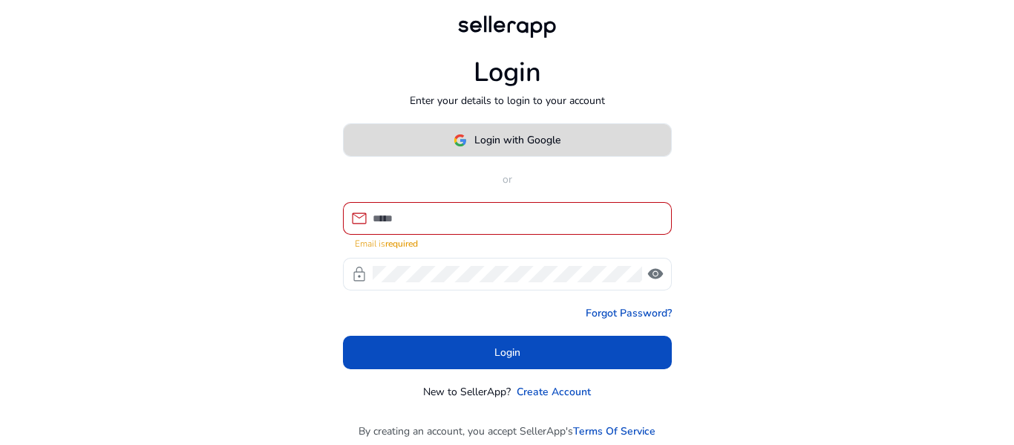
click at [492, 143] on span "Login with Google" at bounding box center [517, 140] width 86 height 16
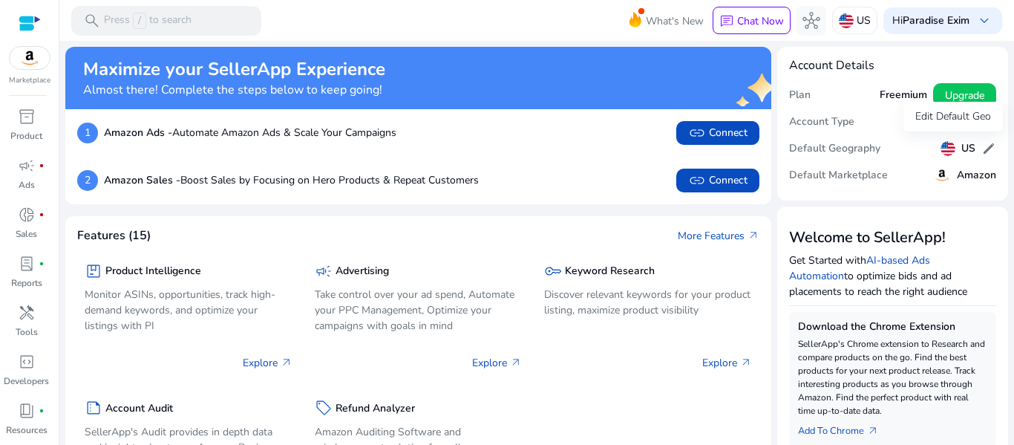
click at [981, 147] on span "edit" at bounding box center [988, 148] width 15 height 15
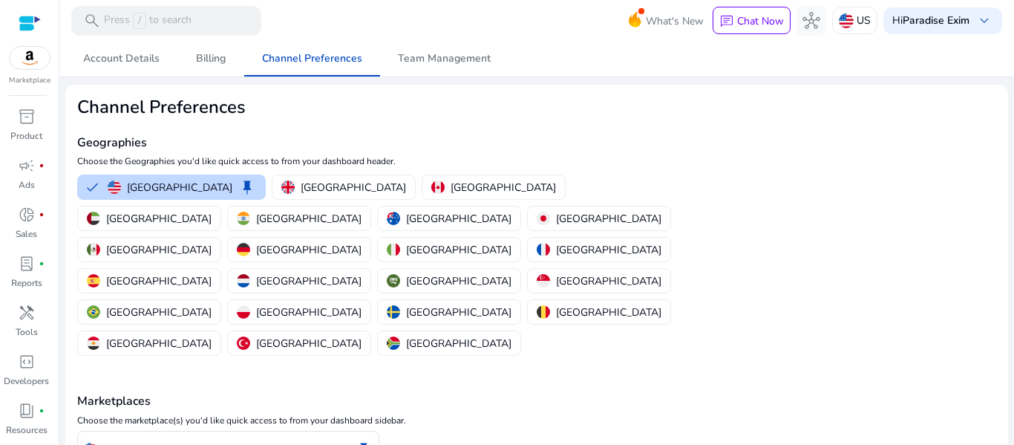
click at [18, 61] on img at bounding box center [30, 58] width 40 height 22
click at [19, 218] on span "donut_small" at bounding box center [27, 215] width 18 height 18
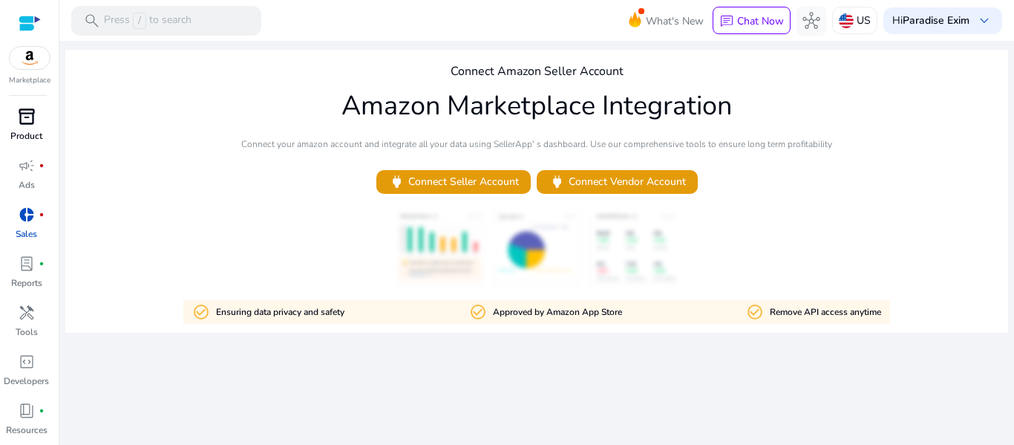
click at [16, 113] on div "inventory_2" at bounding box center [27, 117] width 42 height 24
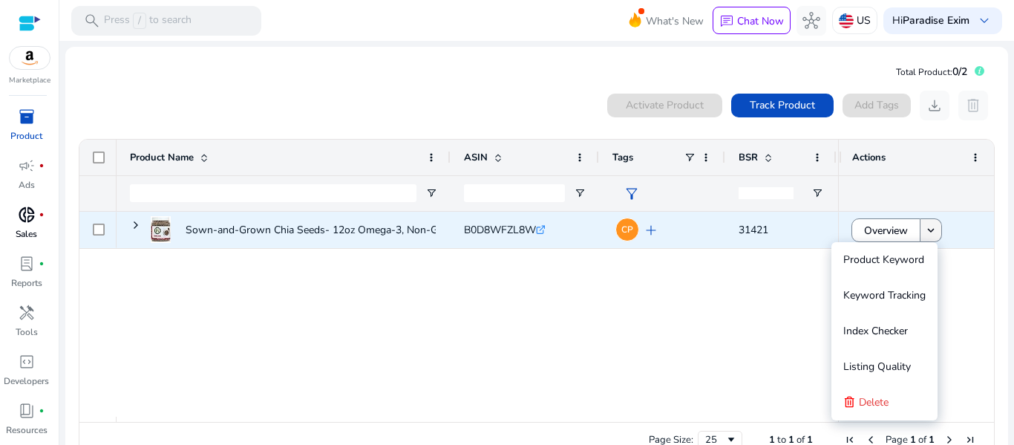
click at [933, 231] on span at bounding box center [931, 230] width 21 height 36
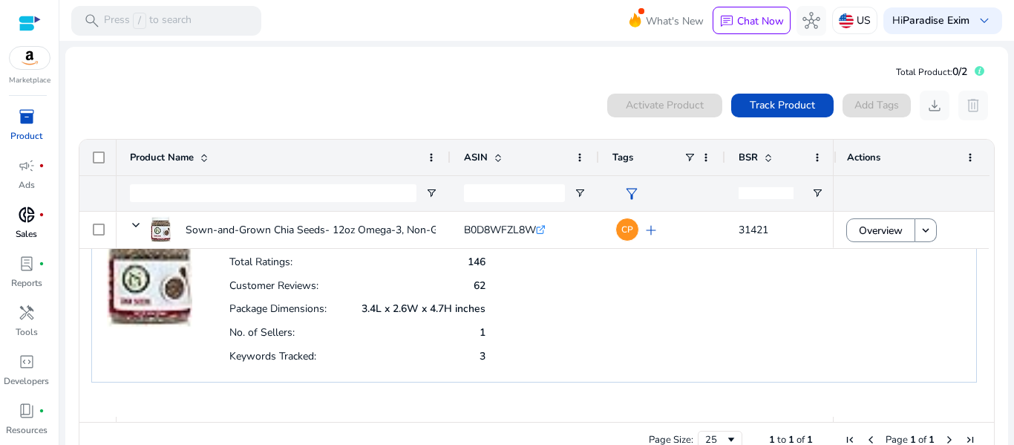
scroll to position [92, 0]
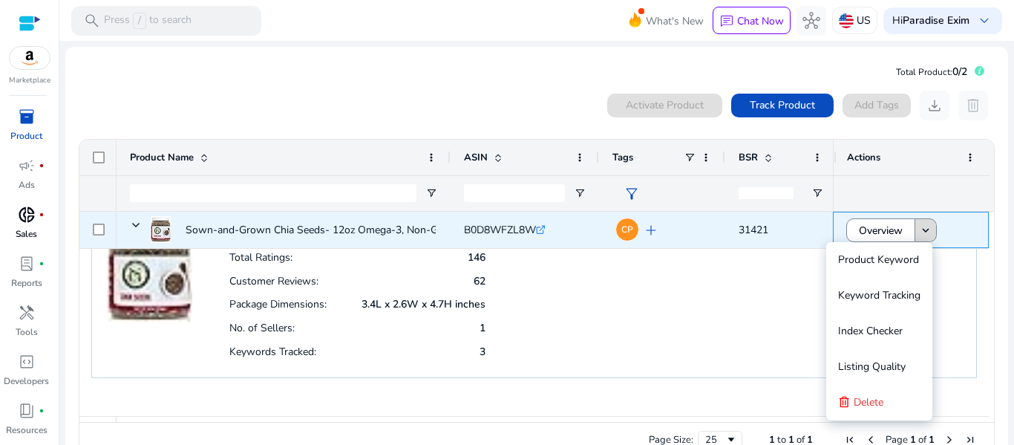
click at [919, 231] on mat-icon "keyboard_arrow_down" at bounding box center [925, 229] width 13 height 13
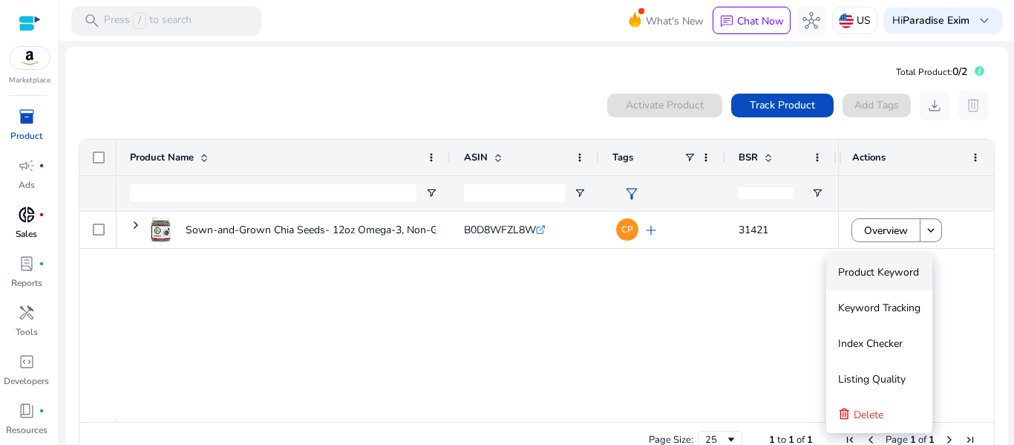
click at [656, 303] on div "Sown-and-Grown Chia Seeds- 12oz Omega-3, Non-GMO, Keto Friendly,... B0D8WFZL8W …" at bounding box center [478, 314] width 722 height 205
click at [857, 19] on p "US" at bounding box center [864, 20] width 14 height 26
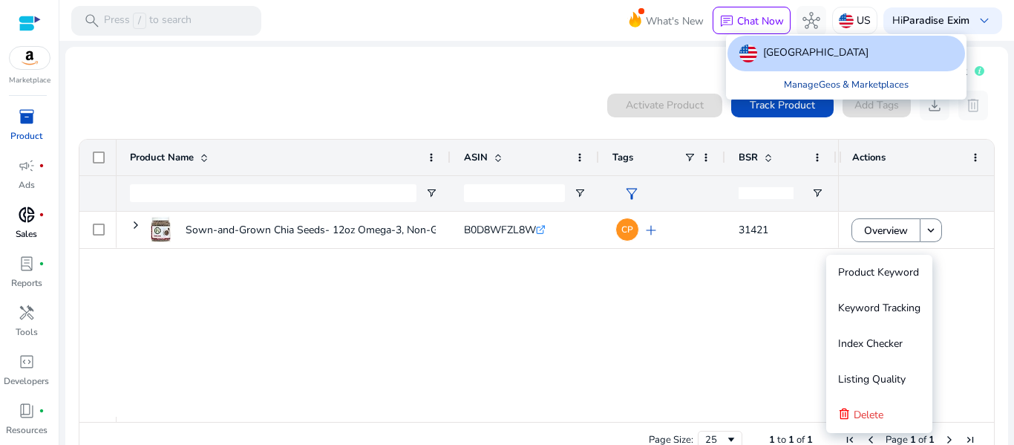
click at [831, 89] on link "Manage Geos & Marketplaces" at bounding box center [846, 84] width 148 height 27
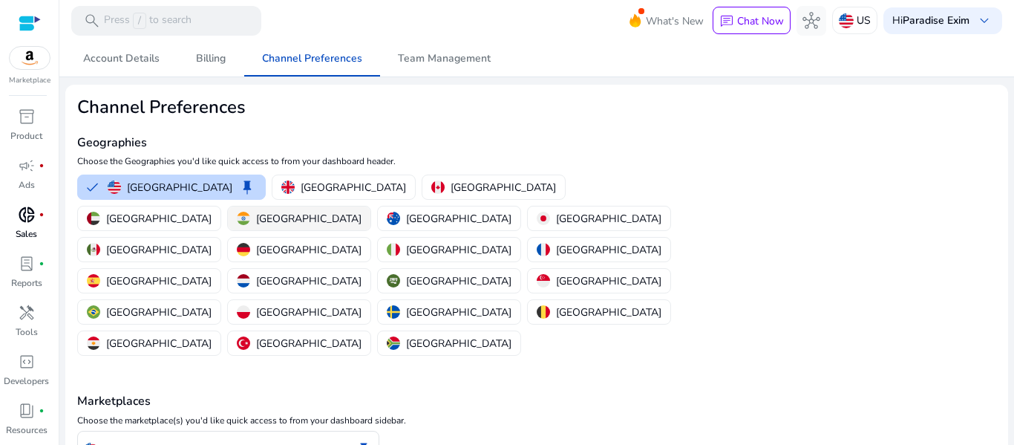
click at [250, 212] on img "button" at bounding box center [243, 218] width 13 height 13
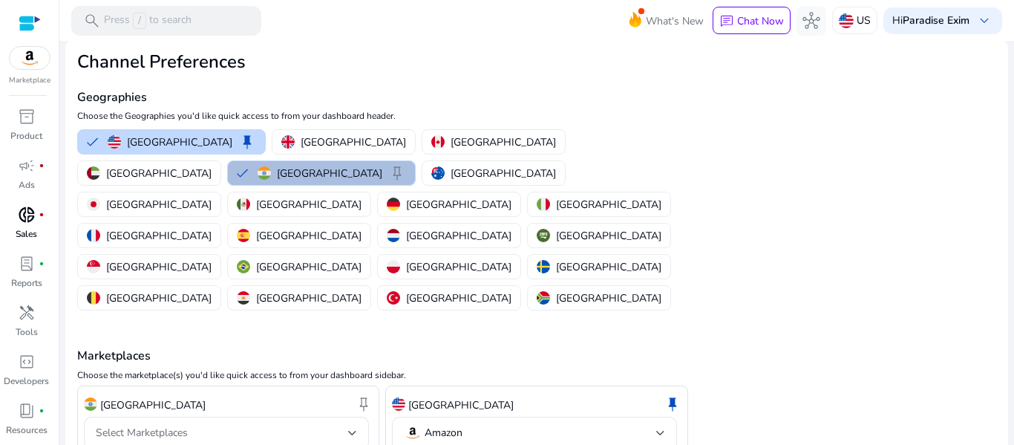
scroll to position [77, 0]
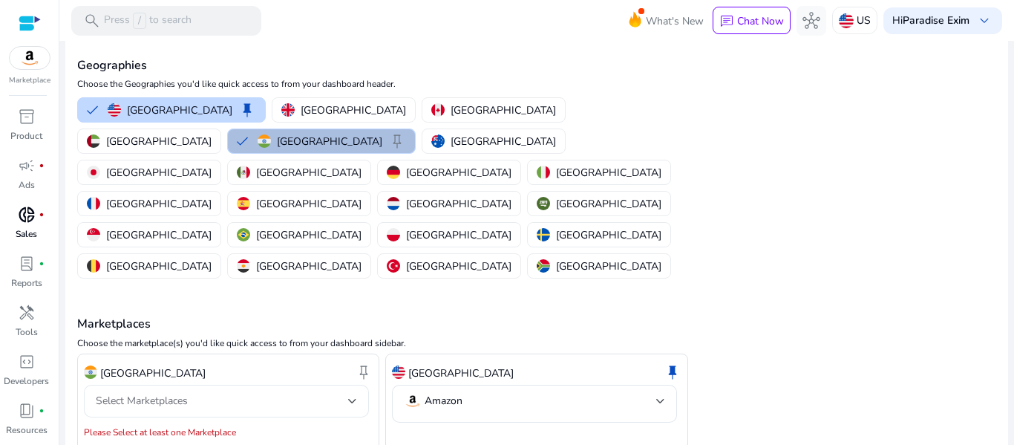
click at [206, 385] on div "Select Marketplaces" at bounding box center [226, 401] width 261 height 33
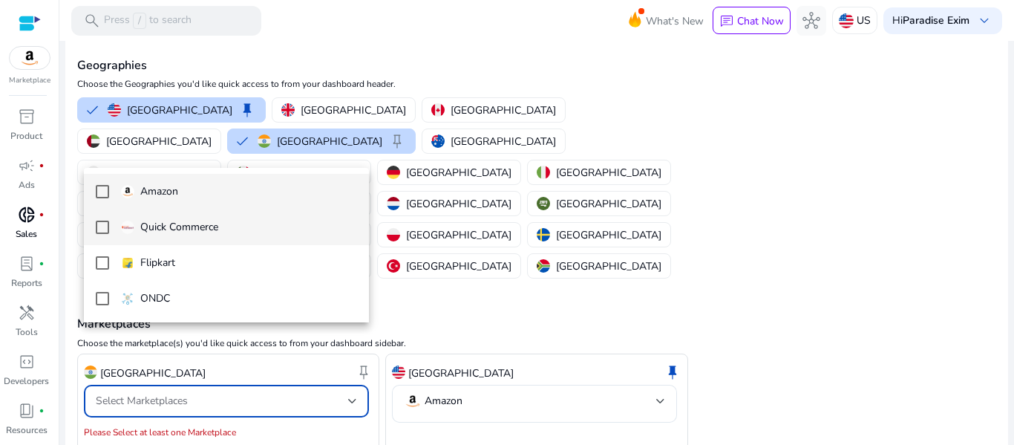
click at [101, 232] on mat-pseudo-checkbox at bounding box center [102, 226] width 13 height 13
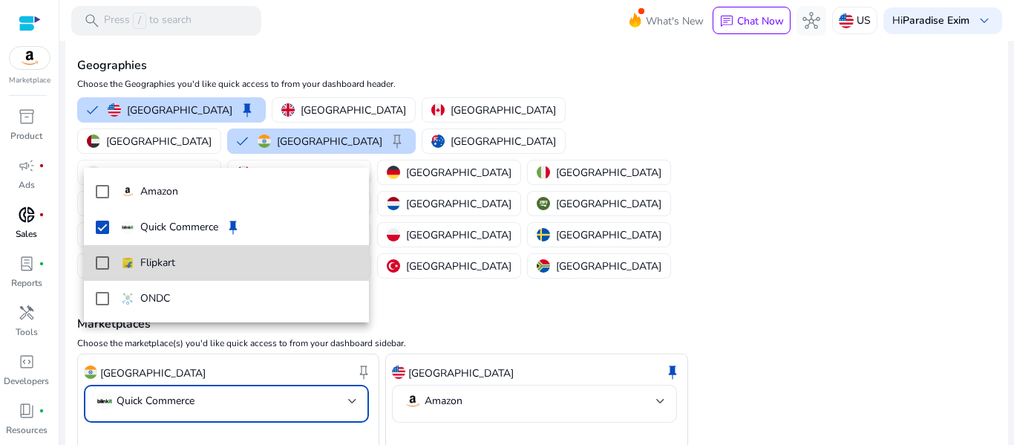
click at [102, 258] on mat-pseudo-checkbox at bounding box center [102, 262] width 13 height 13
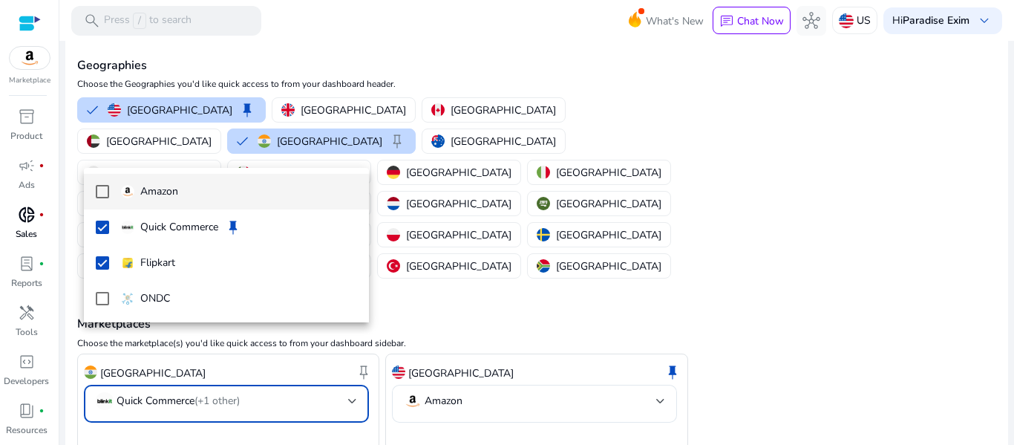
click at [106, 191] on mat-pseudo-checkbox at bounding box center [102, 191] width 13 height 13
click at [131, 409] on div at bounding box center [507, 222] width 1014 height 445
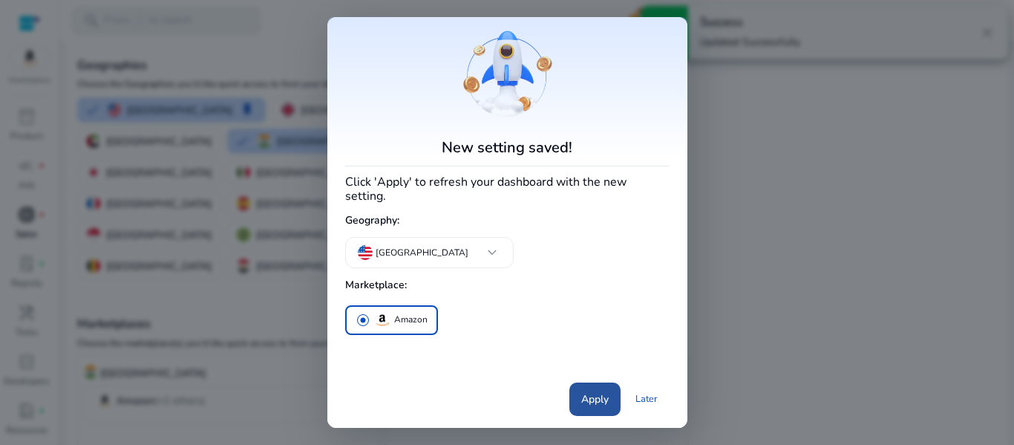
click at [584, 383] on span at bounding box center [594, 399] width 51 height 36
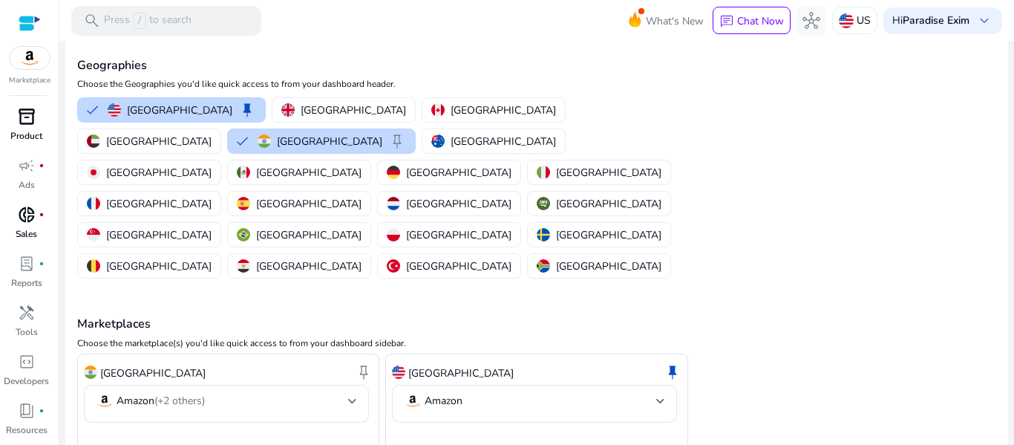
click at [22, 122] on span "inventory_2" at bounding box center [27, 117] width 18 height 18
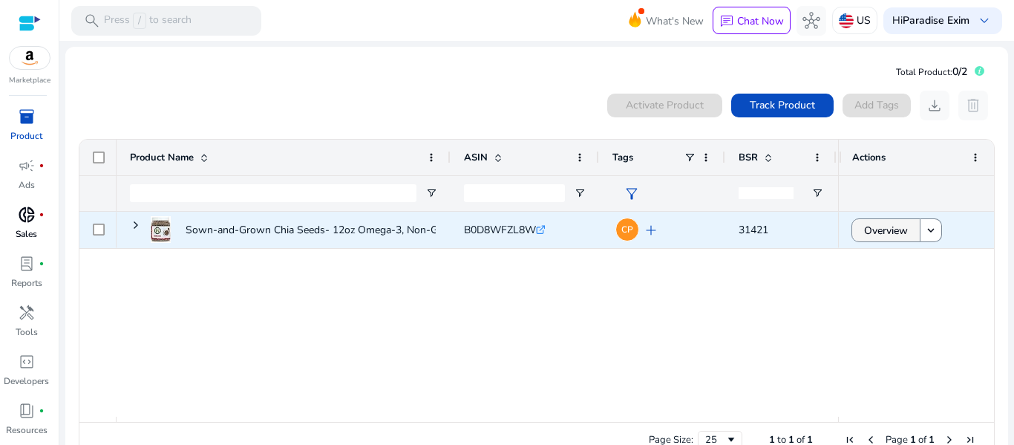
click at [889, 232] on span "Overview" at bounding box center [886, 230] width 44 height 30
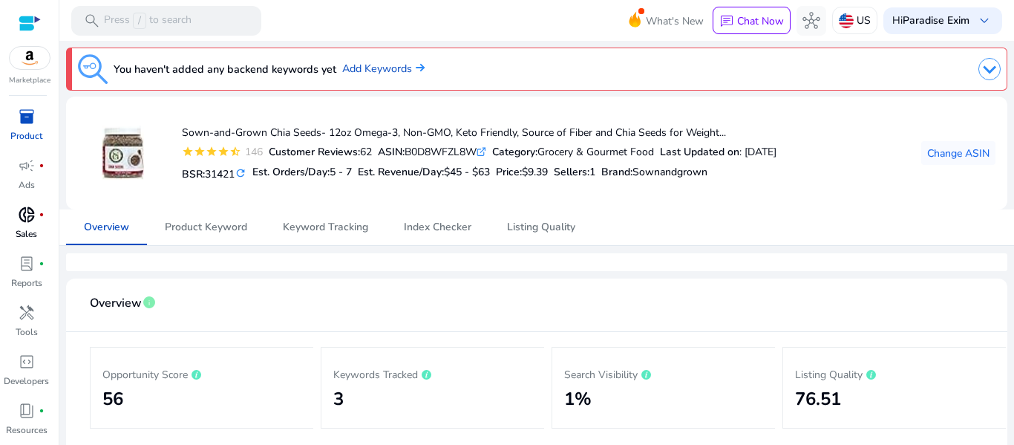
click at [212, 70] on h3 "You haven't added any backend keywords yet" at bounding box center [225, 69] width 223 height 18
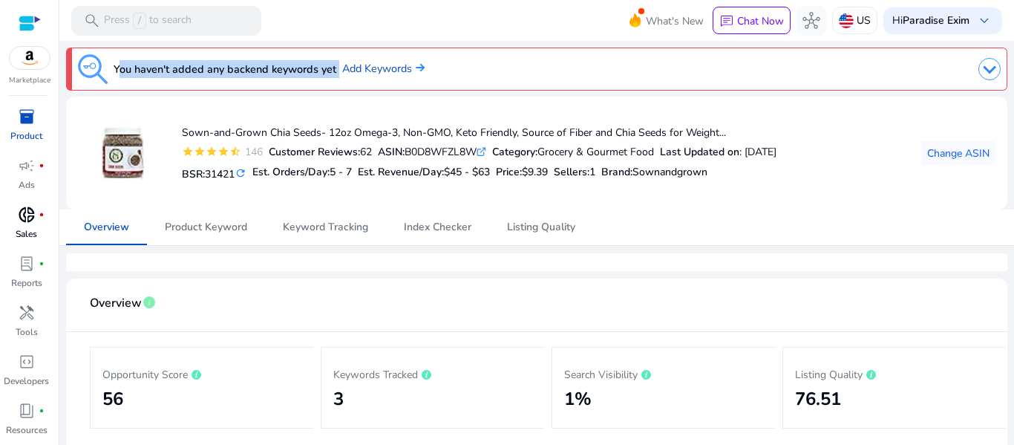
click at [212, 70] on h3 "You haven't added any backend keywords yet" at bounding box center [225, 69] width 223 height 18
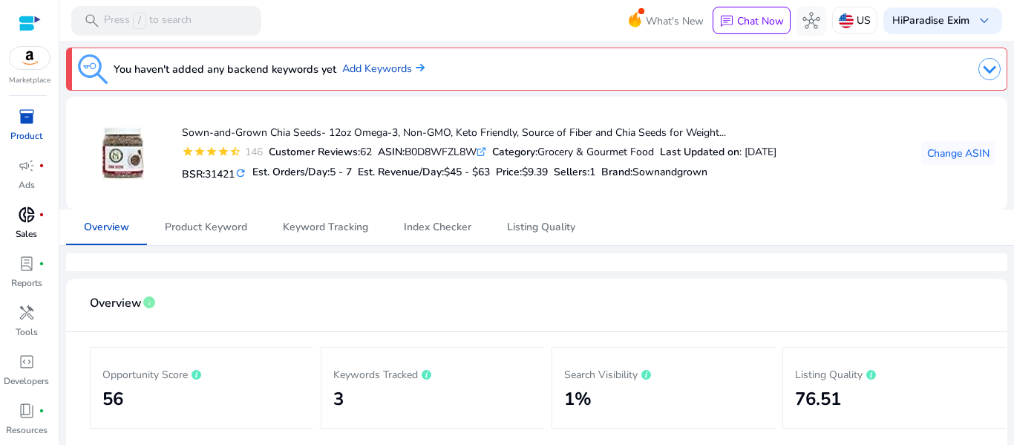
click at [578, 62] on div at bounding box center [730, 69] width 540 height 30
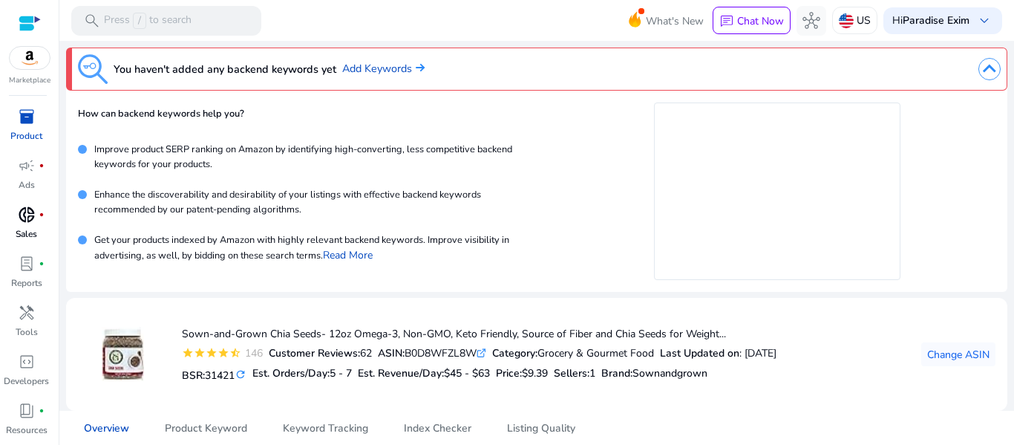
click at [578, 62] on div at bounding box center [730, 69] width 540 height 30
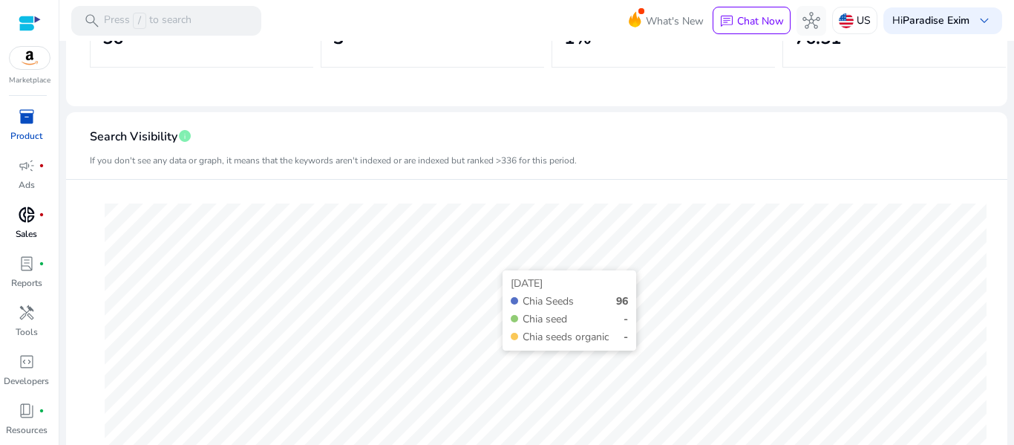
scroll to position [64, 0]
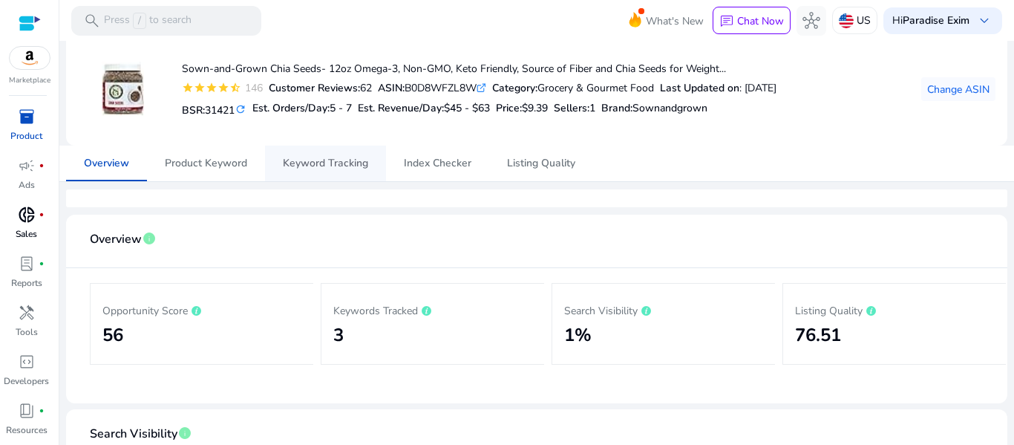
click at [325, 167] on span "Keyword Tracking" at bounding box center [325, 163] width 85 height 10
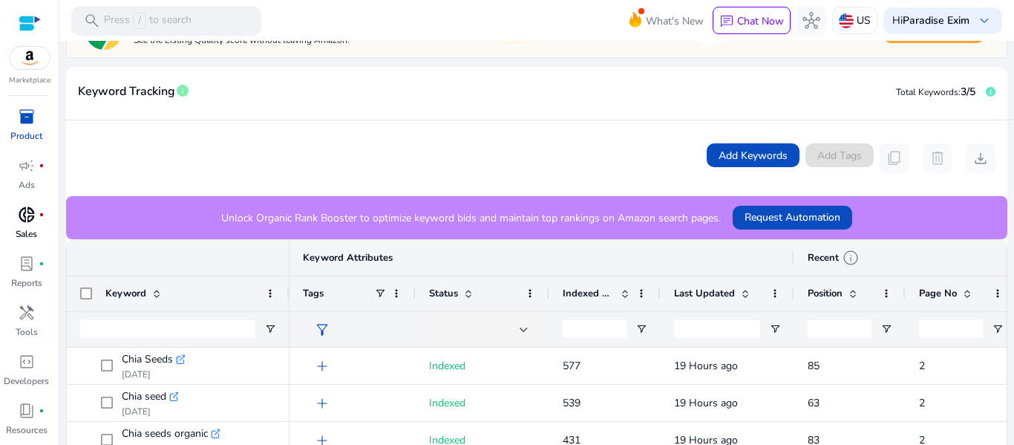
scroll to position [416, 0]
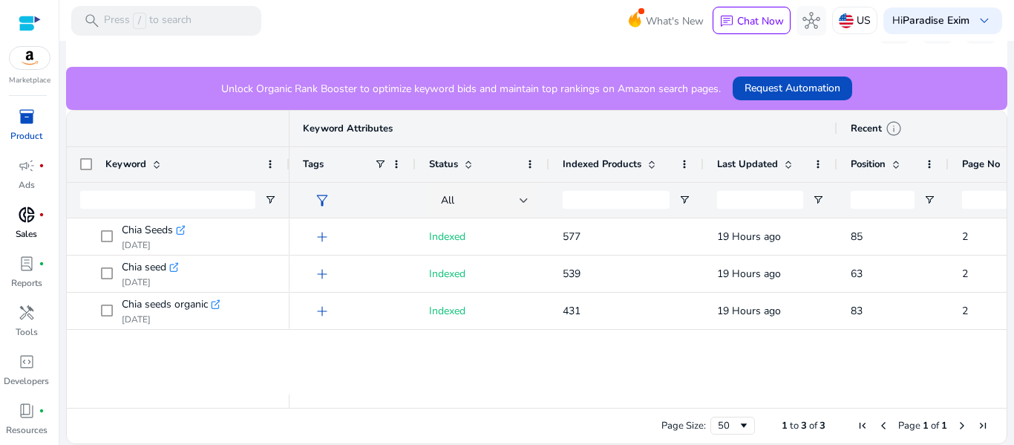
drag, startPoint x: 658, startPoint y: 164, endPoint x: 693, endPoint y: 183, distance: 40.2
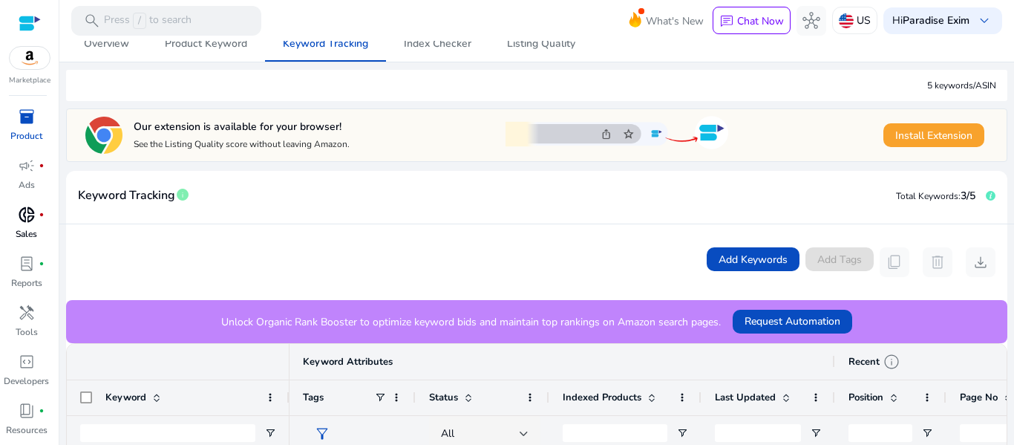
scroll to position [120, 0]
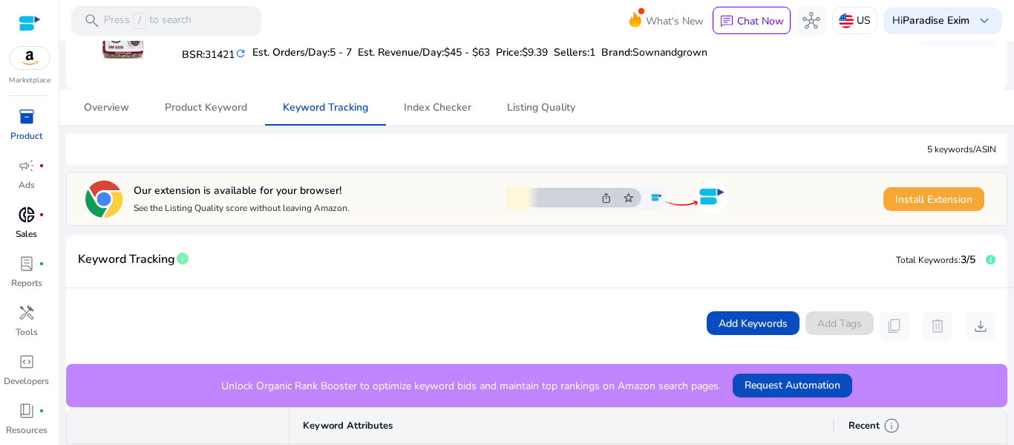
click at [905, 198] on span "Install Extension" at bounding box center [933, 200] width 77 height 16
click at [16, 218] on div "donut_small fiber_manual_record" at bounding box center [27, 215] width 42 height 24
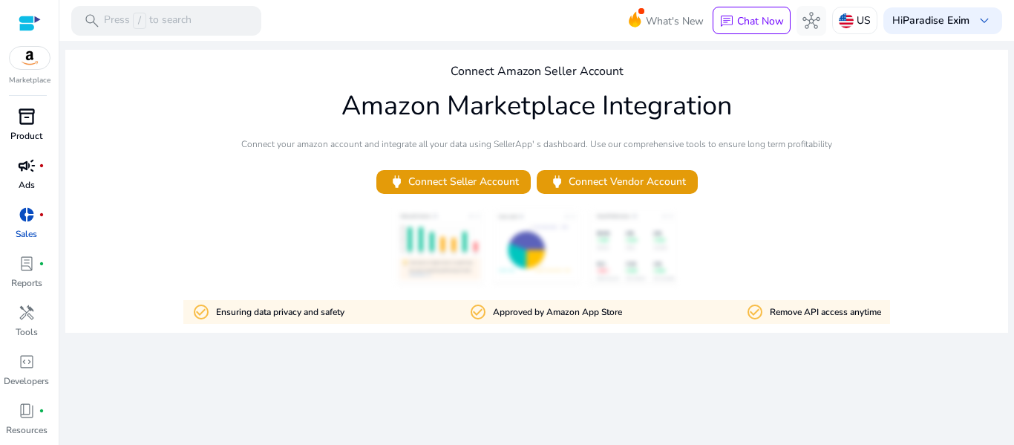
click at [20, 171] on span "campaign" at bounding box center [27, 166] width 18 height 18
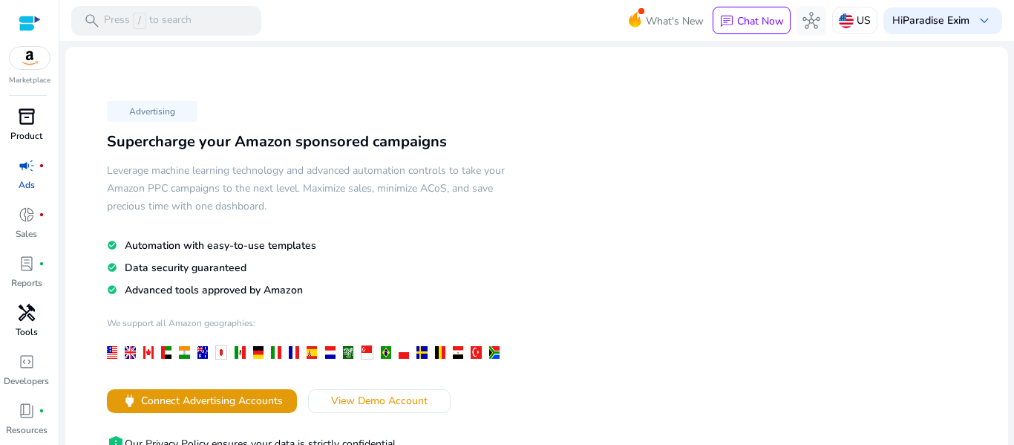
click at [34, 321] on span "handyman" at bounding box center [27, 313] width 18 height 18
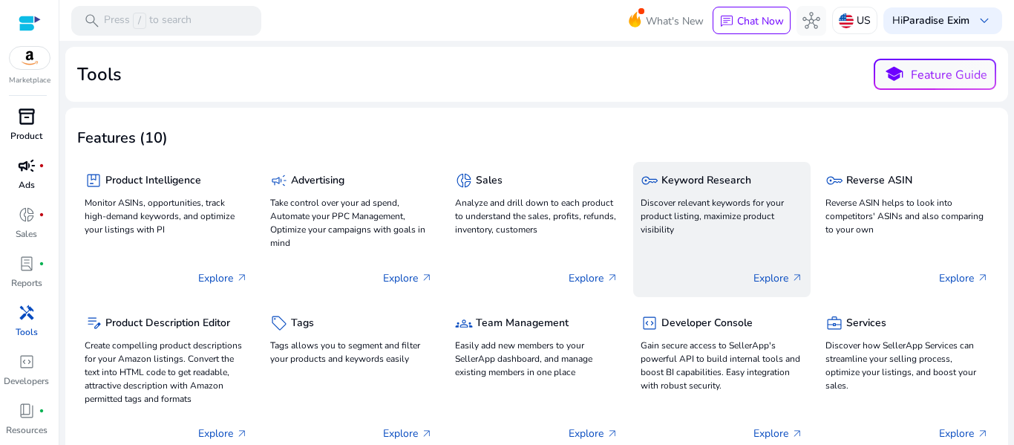
click at [791, 211] on p "Discover relevant keywords for your product listing, maximize product visibility" at bounding box center [722, 216] width 163 height 40
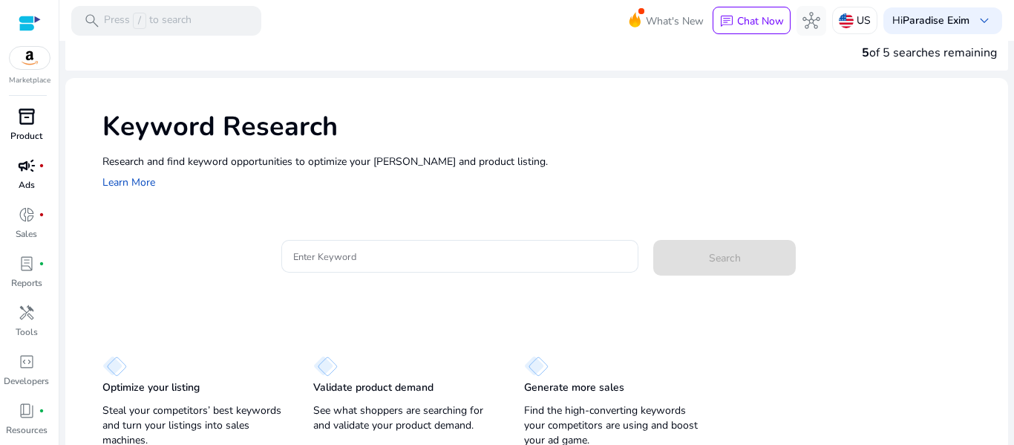
scroll to position [27, 0]
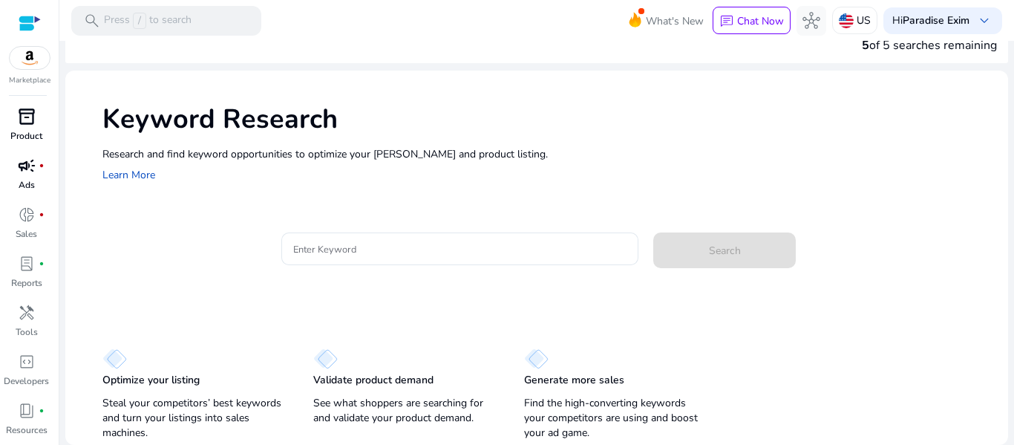
click at [27, 56] on img at bounding box center [30, 58] width 40 height 22
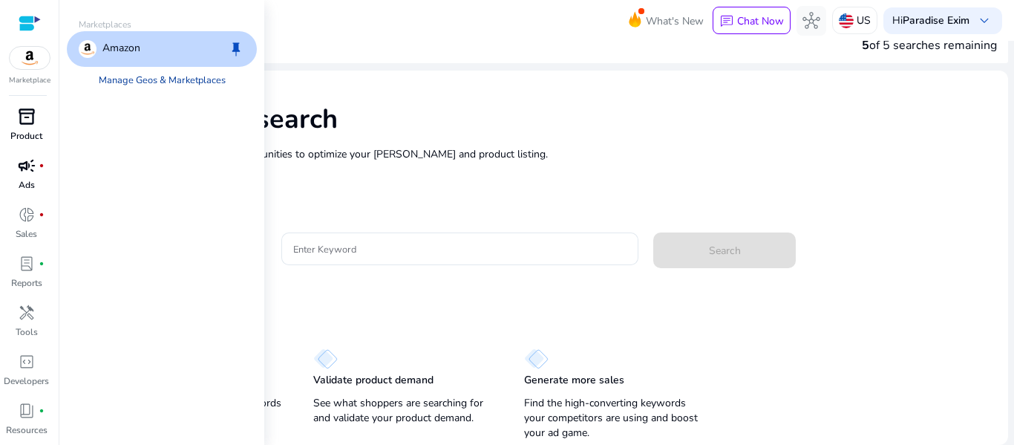
click at [162, 79] on link "Manage Geos & Marketplaces" at bounding box center [162, 80] width 151 height 27
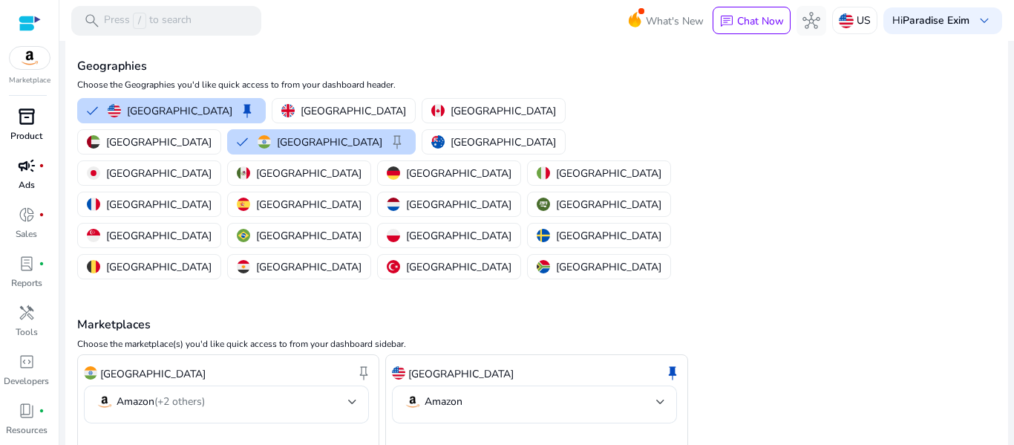
scroll to position [77, 0]
click at [249, 392] on mat-select-trigger "Amazon (+2 others)" at bounding box center [222, 401] width 252 height 18
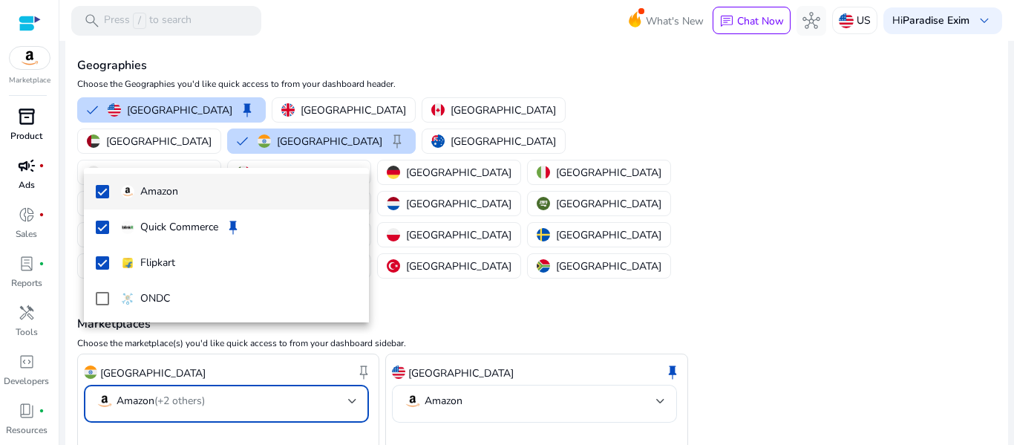
click at [880, 211] on div at bounding box center [507, 222] width 1014 height 445
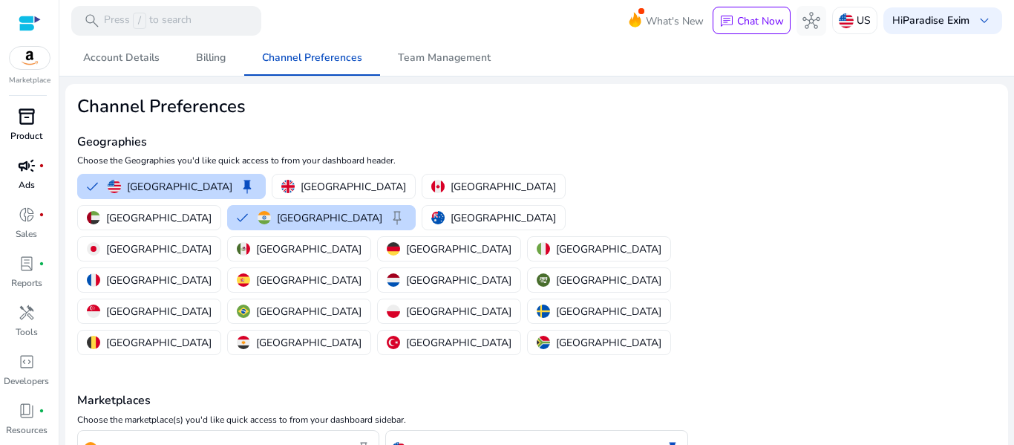
scroll to position [0, 0]
click at [22, 57] on img at bounding box center [30, 58] width 40 height 22
click at [27, 22] on div at bounding box center [30, 23] width 22 height 17
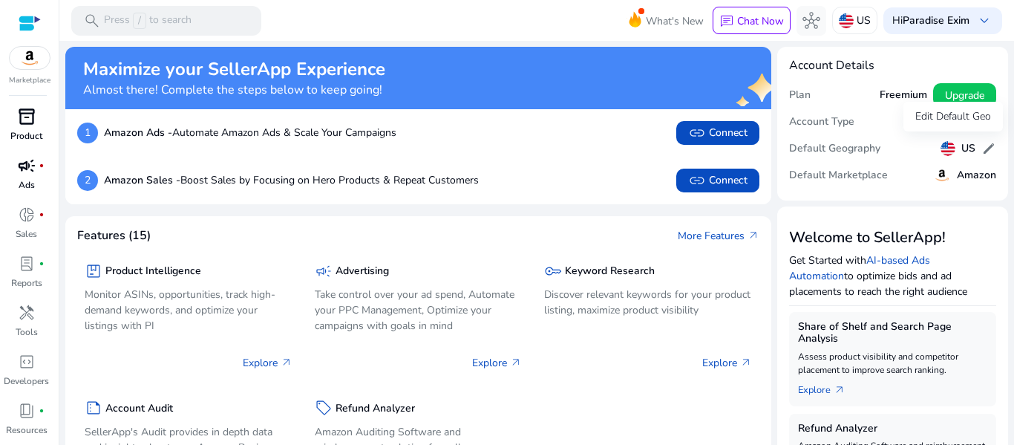
click at [981, 150] on span "edit" at bounding box center [988, 148] width 15 height 15
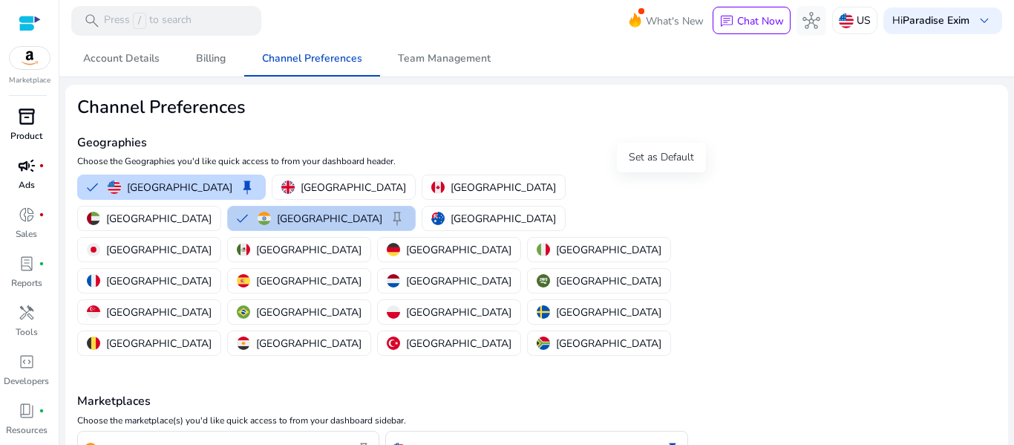
click at [406, 209] on span "keep" at bounding box center [397, 218] width 18 height 18
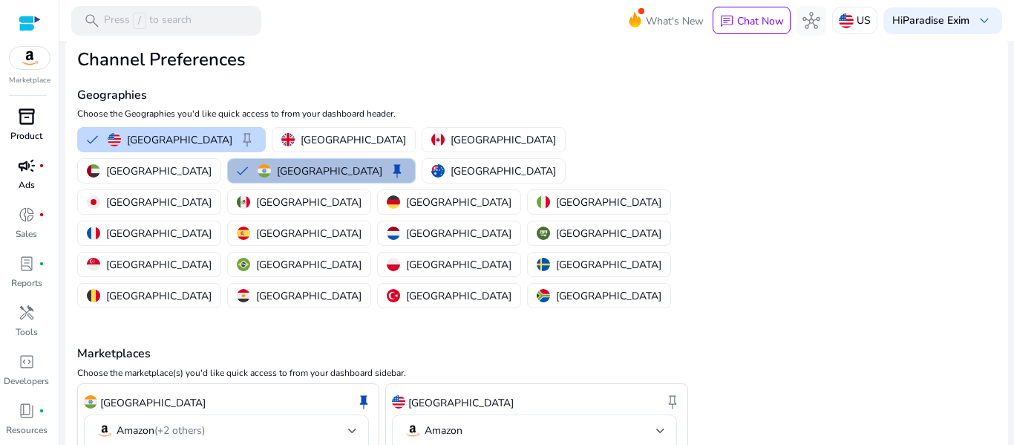
scroll to position [77, 0]
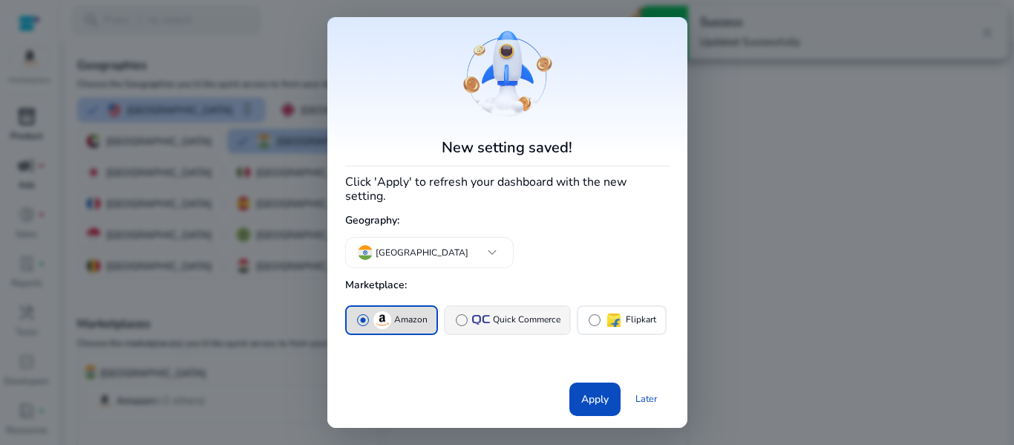
click at [498, 317] on p "Quick Commerce" at bounding box center [527, 320] width 68 height 16
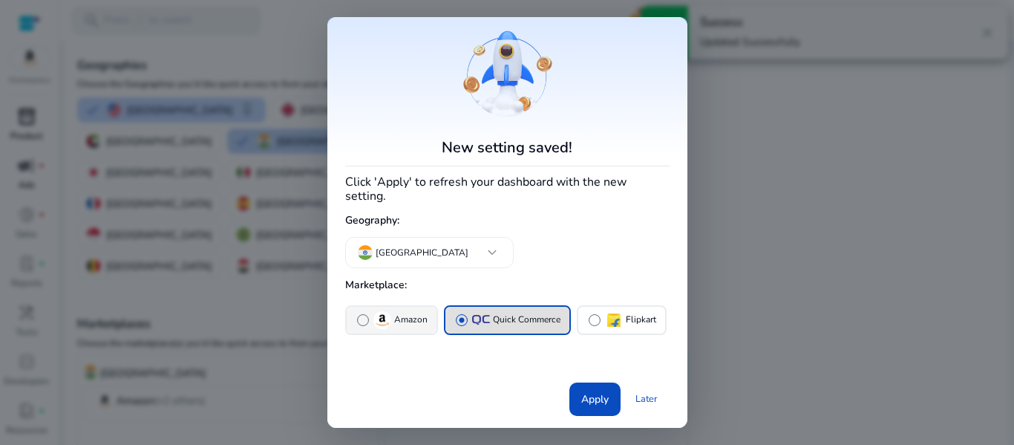
click at [406, 313] on p "Amazon" at bounding box center [410, 320] width 33 height 16
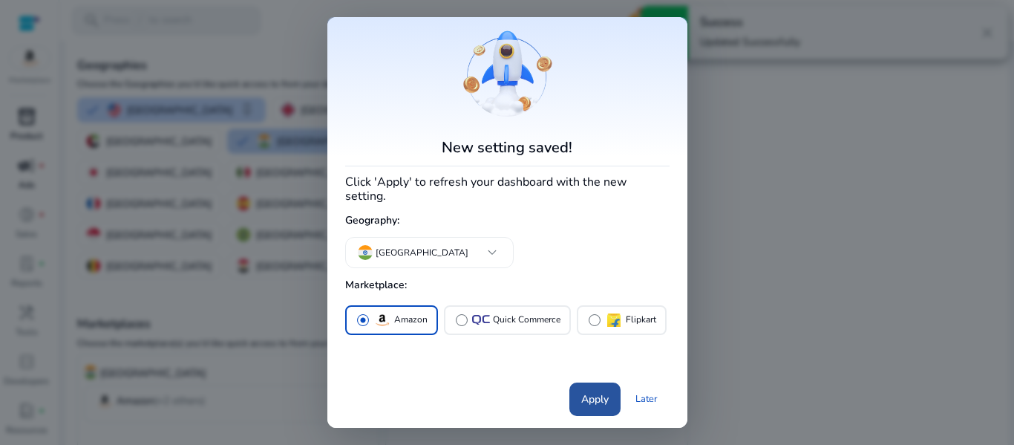
click at [589, 401] on span at bounding box center [594, 399] width 51 height 36
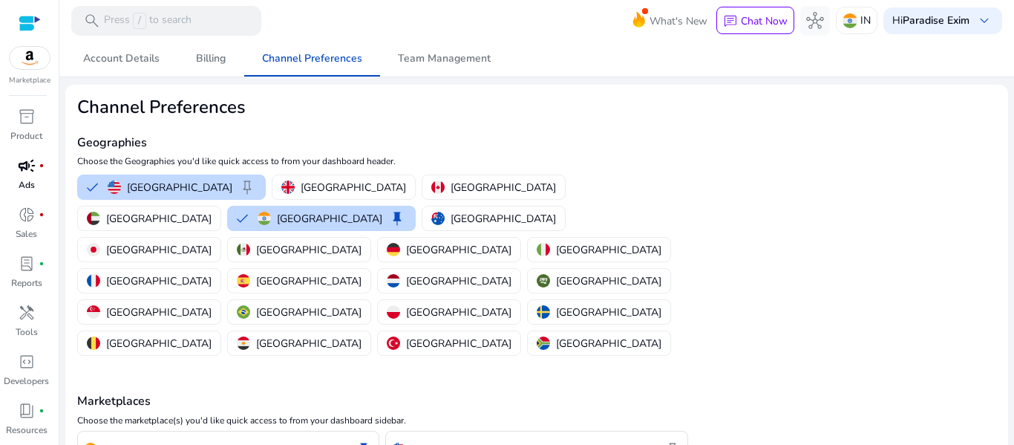
click at [14, 163] on div "campaign fiber_manual_record" at bounding box center [27, 166] width 42 height 24
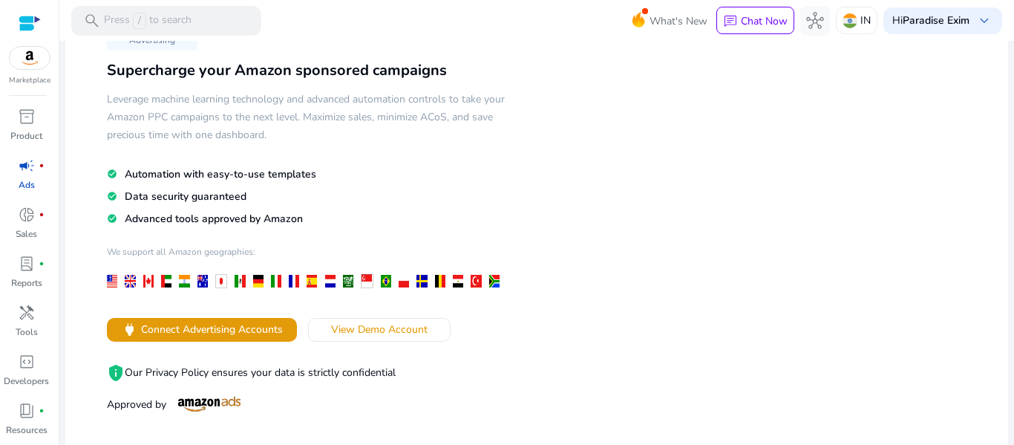
scroll to position [148, 0]
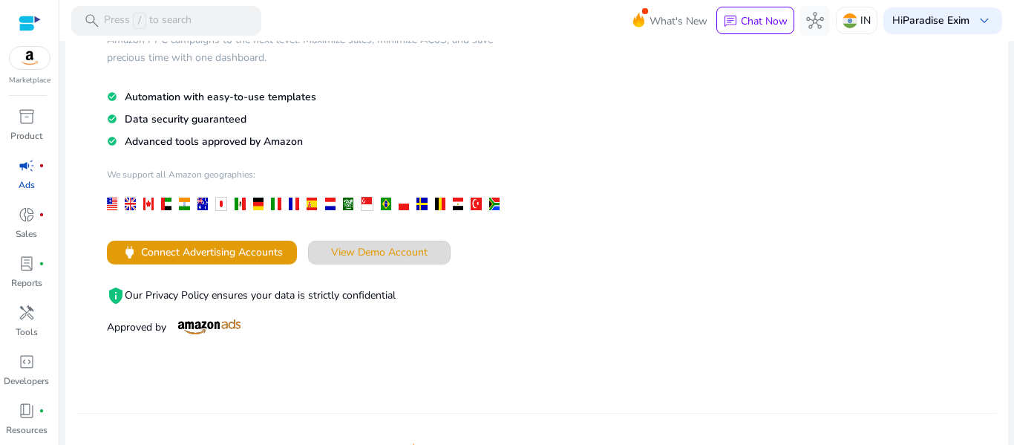
click at [390, 255] on span "View Demo Account" at bounding box center [379, 252] width 97 height 16
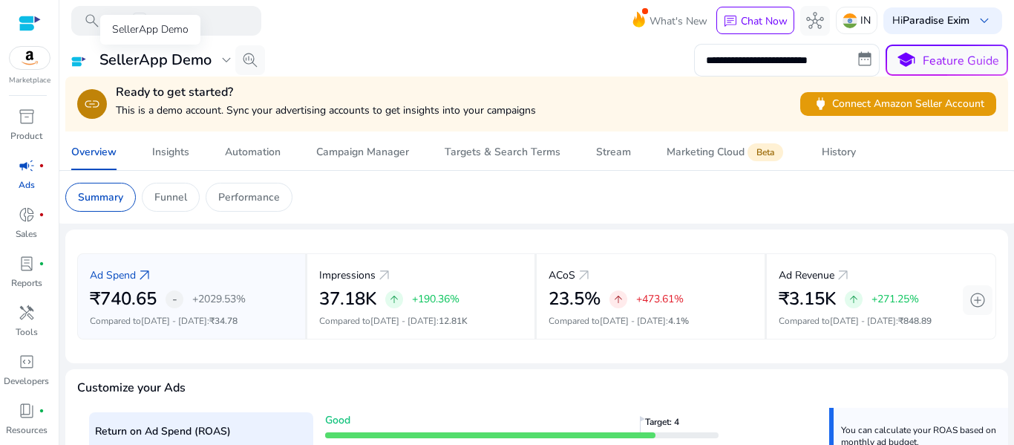
click at [218, 56] on span "expand_more" at bounding box center [227, 60] width 18 height 18
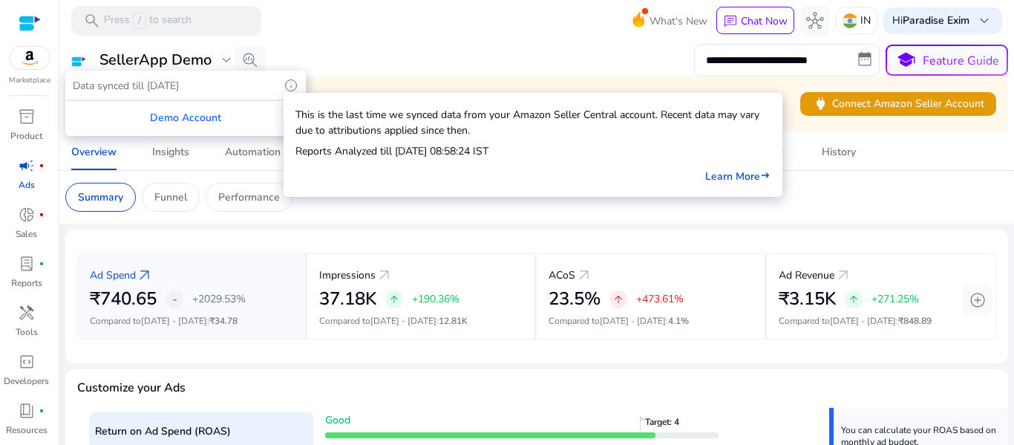
click at [292, 88] on span "info" at bounding box center [291, 85] width 15 height 15
click at [389, 68] on div at bounding box center [507, 222] width 1014 height 445
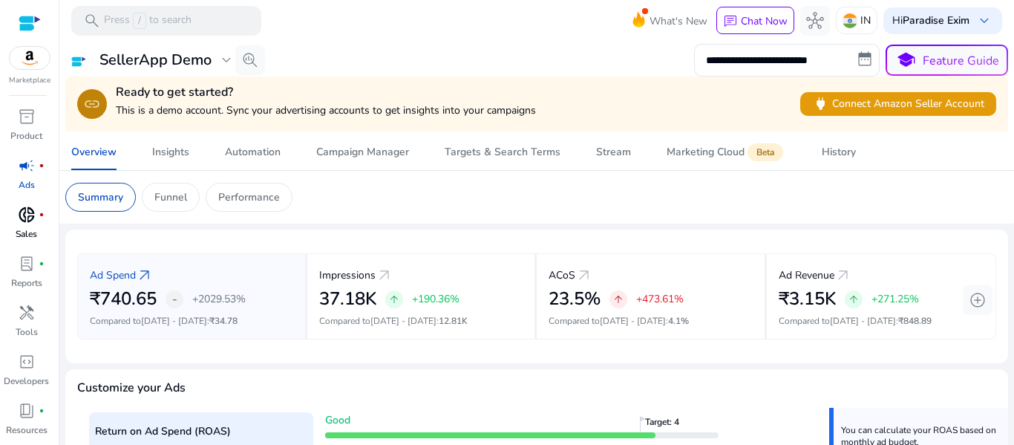
click at [21, 229] on p "Sales" at bounding box center [27, 233] width 22 height 13
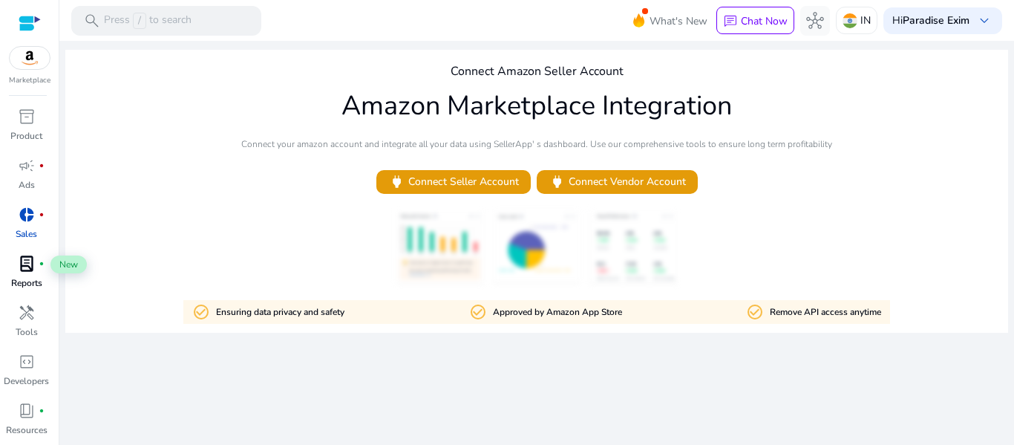
click at [21, 269] on span "lab_profile" at bounding box center [27, 264] width 18 height 18
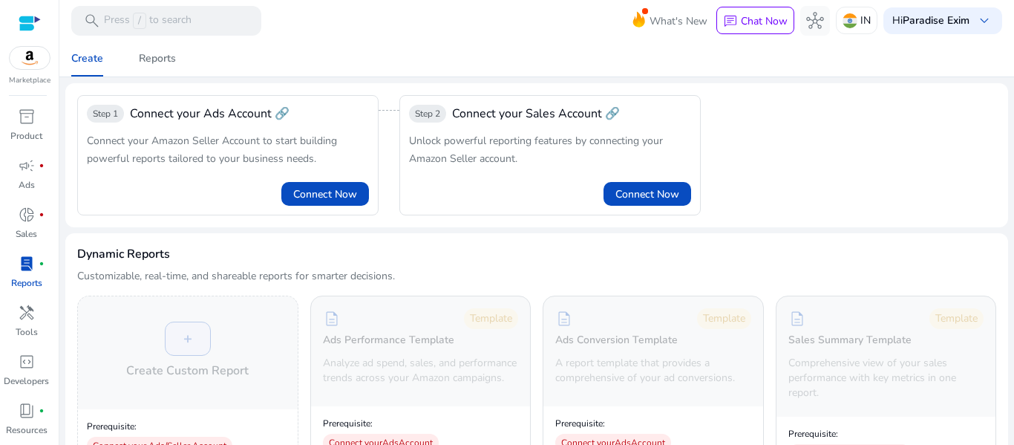
click at [30, 20] on div at bounding box center [30, 23] width 22 height 17
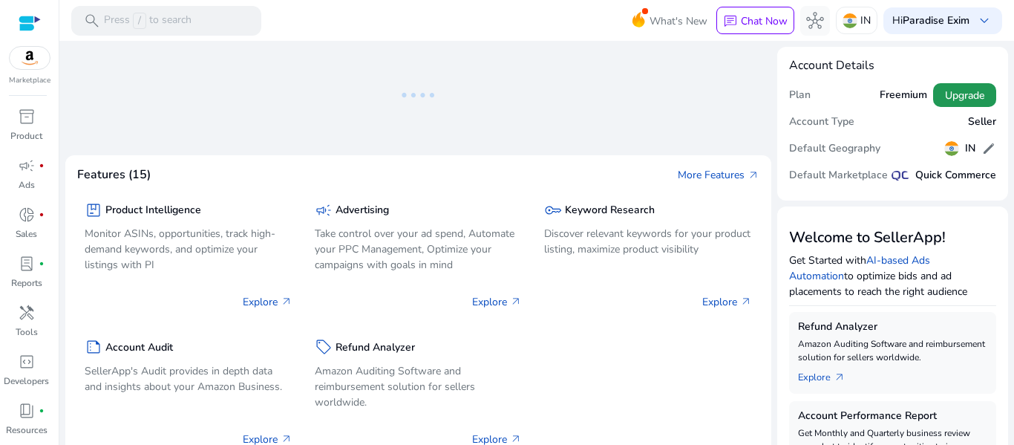
click at [948, 94] on span "Upgrade" at bounding box center [964, 96] width 39 height 16
